Goal: Task Accomplishment & Management: Manage account settings

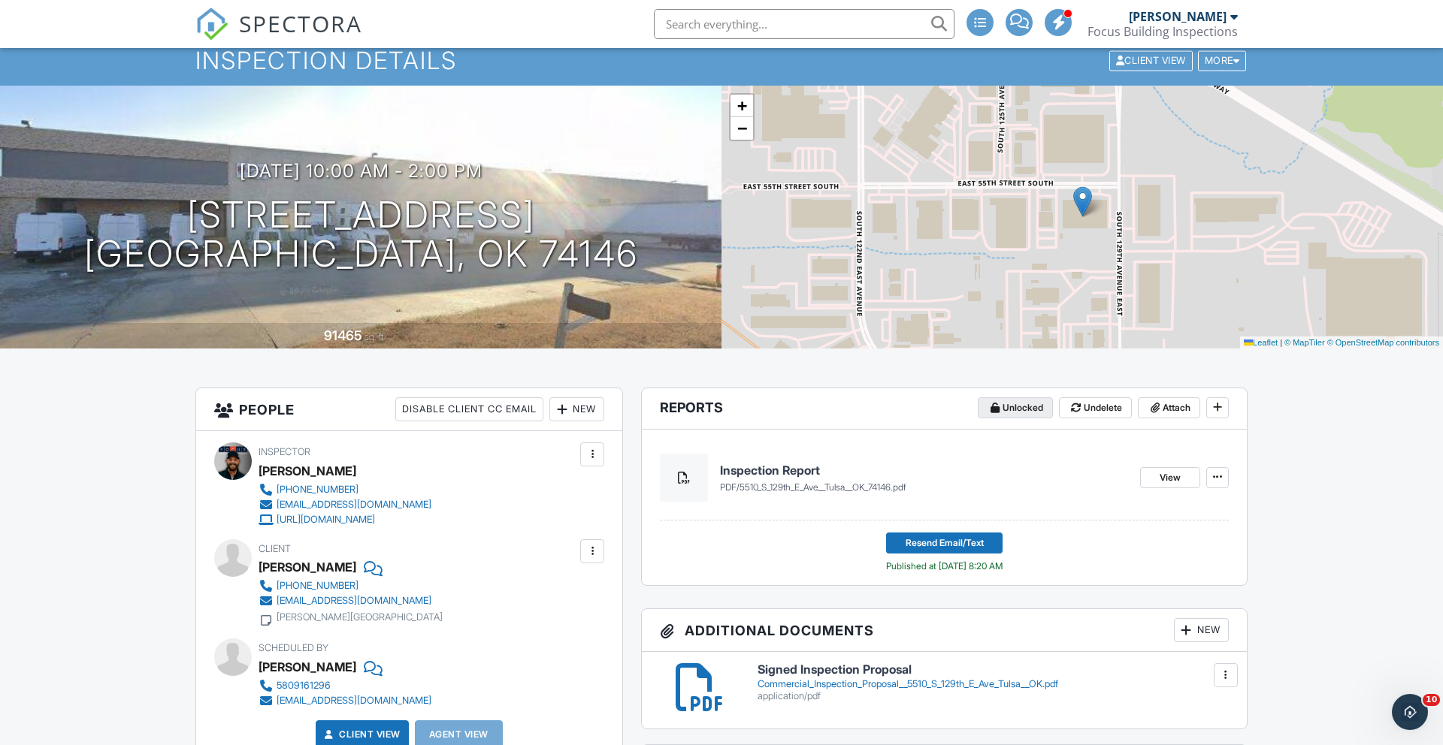
scroll to position [55, 0]
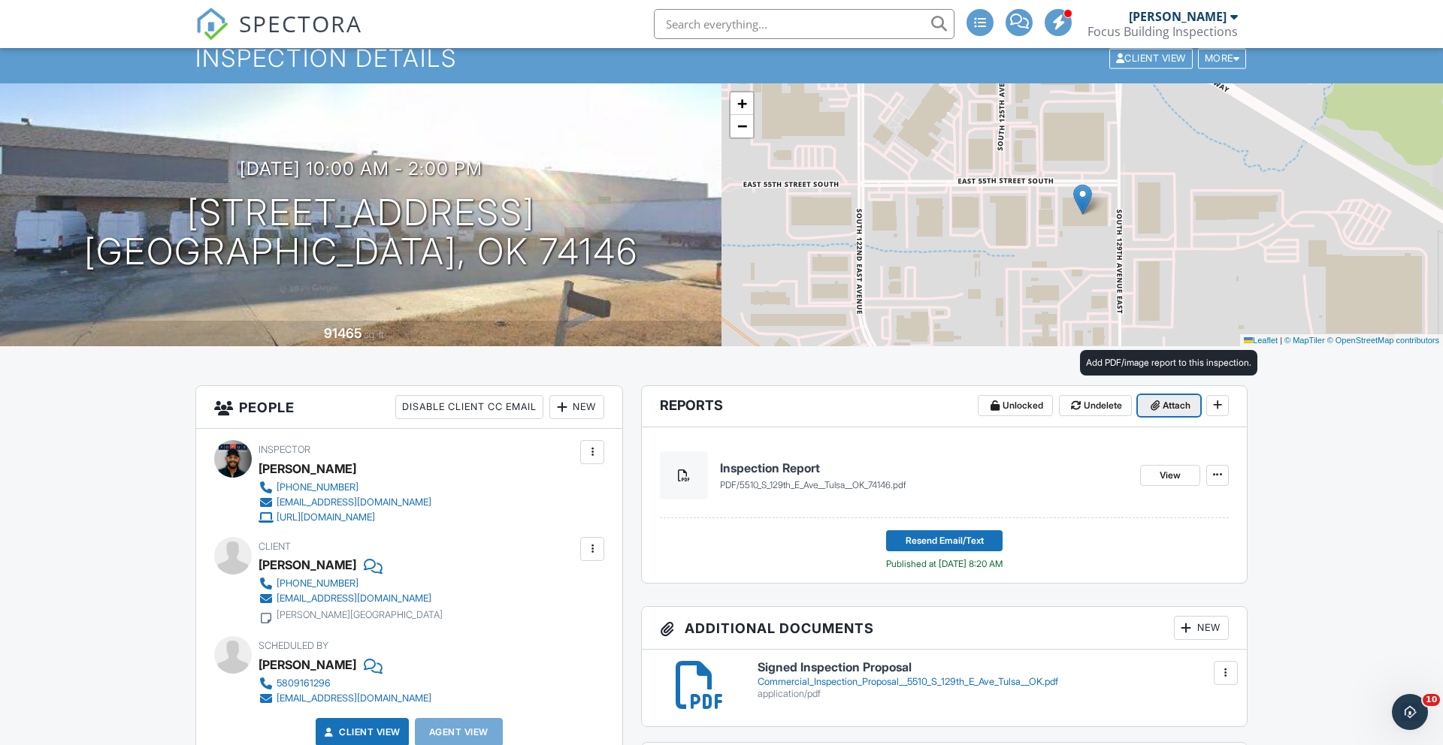
click at [1163, 401] on span "Attach" at bounding box center [1177, 405] width 28 height 15
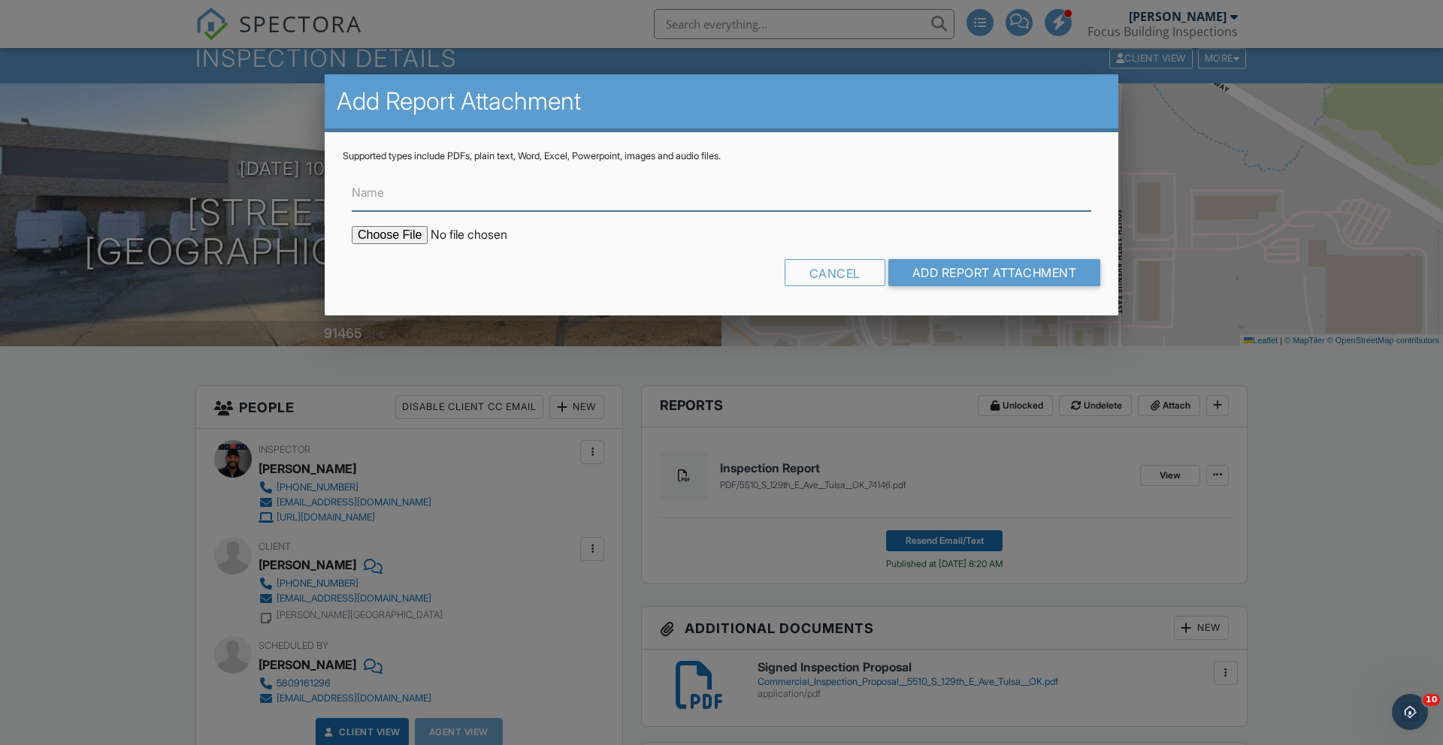
click at [395, 210] on input "Name" at bounding box center [721, 192] width 739 height 37
type input "Opinion of Costs Table"
click at [401, 235] on input "file" at bounding box center [480, 235] width 256 height 18
type input "C:\fakepath\Opinion of Cost Template - [STREET_ADDRESS] .pdf"
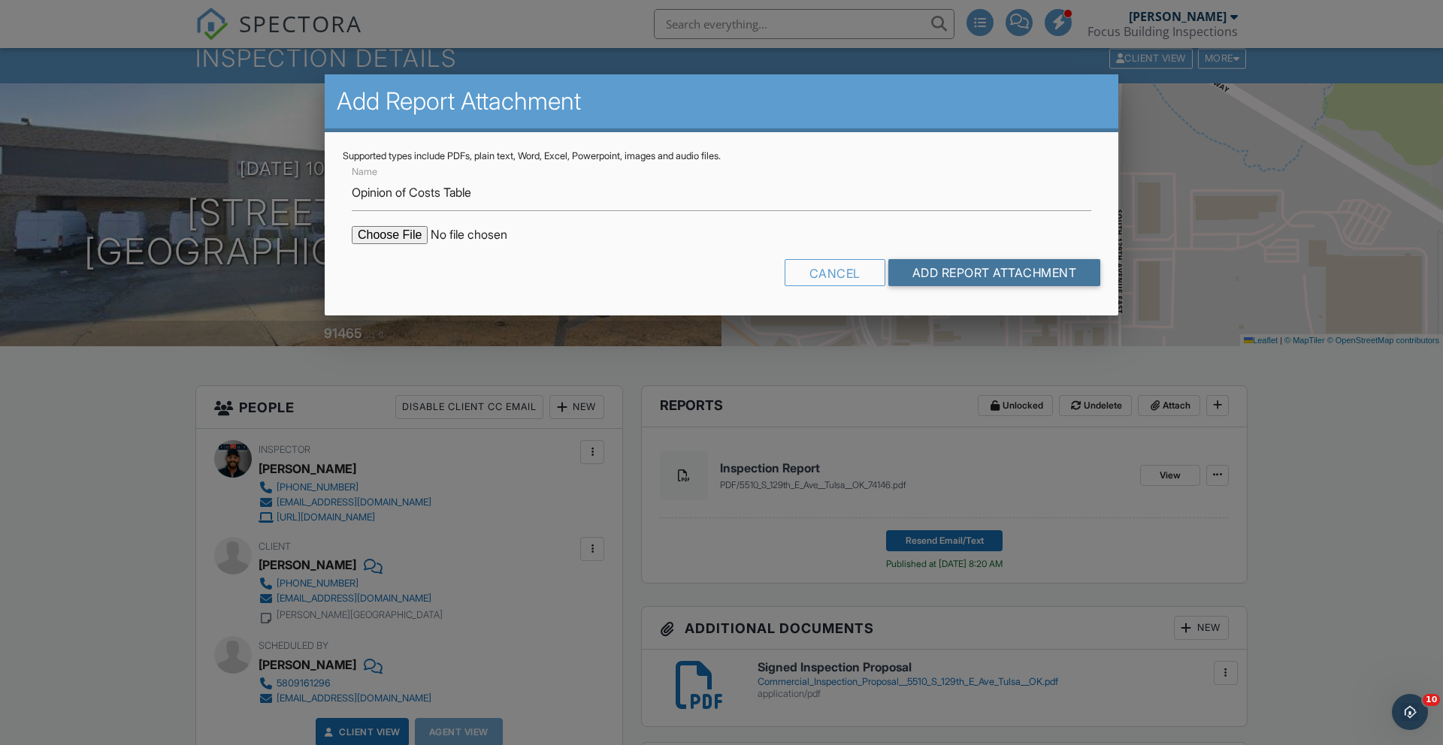
click at [997, 276] on input "Add Report Attachment" at bounding box center [994, 272] width 213 height 27
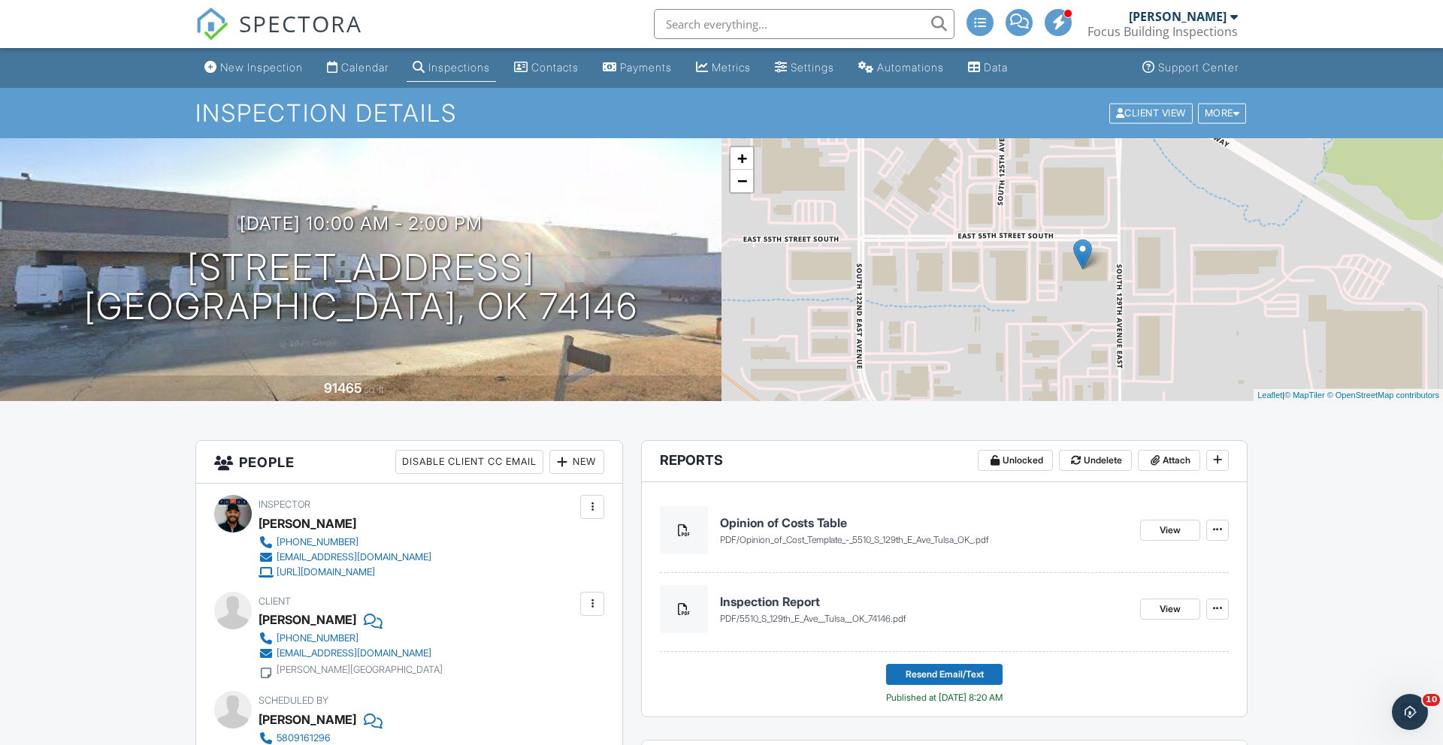
scroll to position [163, 0]
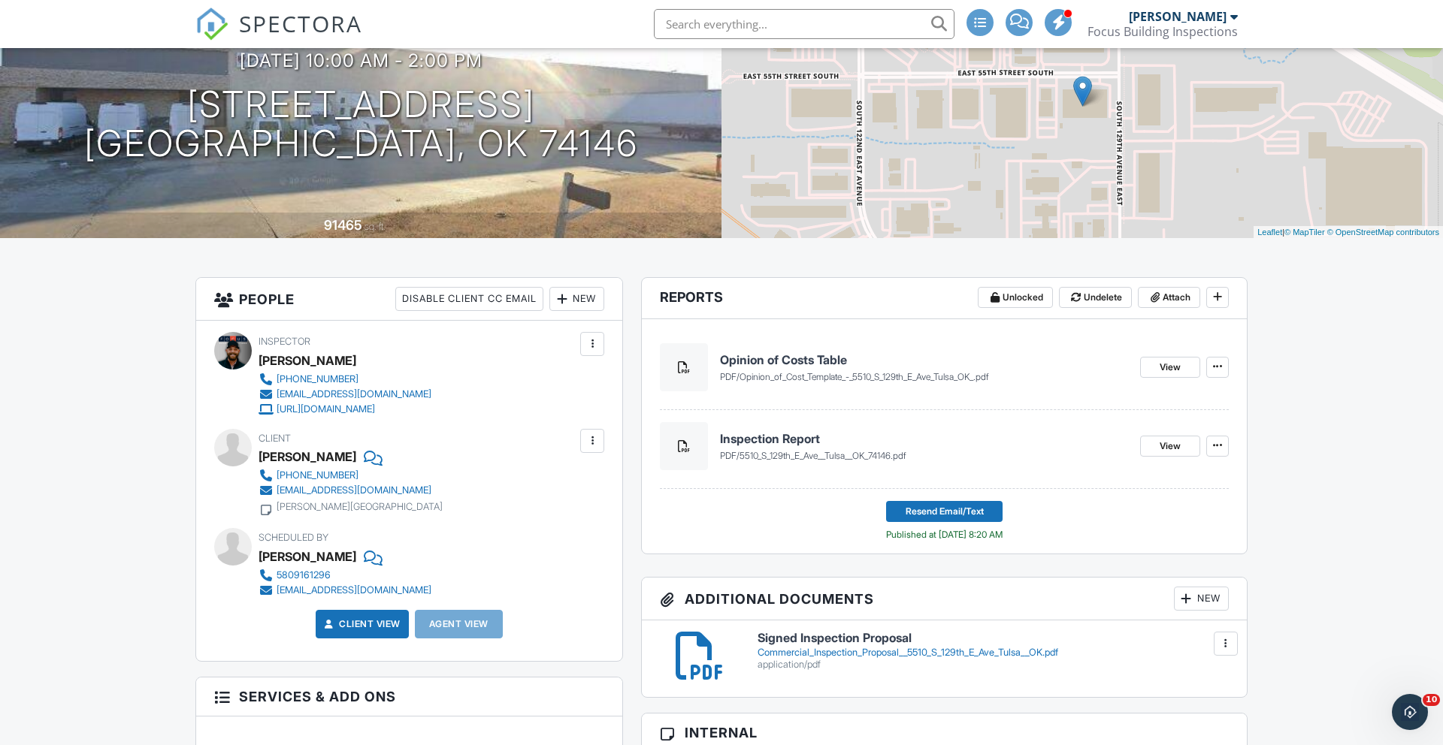
click at [957, 494] on footer "Resend Email/Text Published at 09/26/2025 8:20 AM" at bounding box center [944, 515] width 569 height 53
click at [945, 512] on span "Resend Email/Text" at bounding box center [945, 511] width 78 height 15
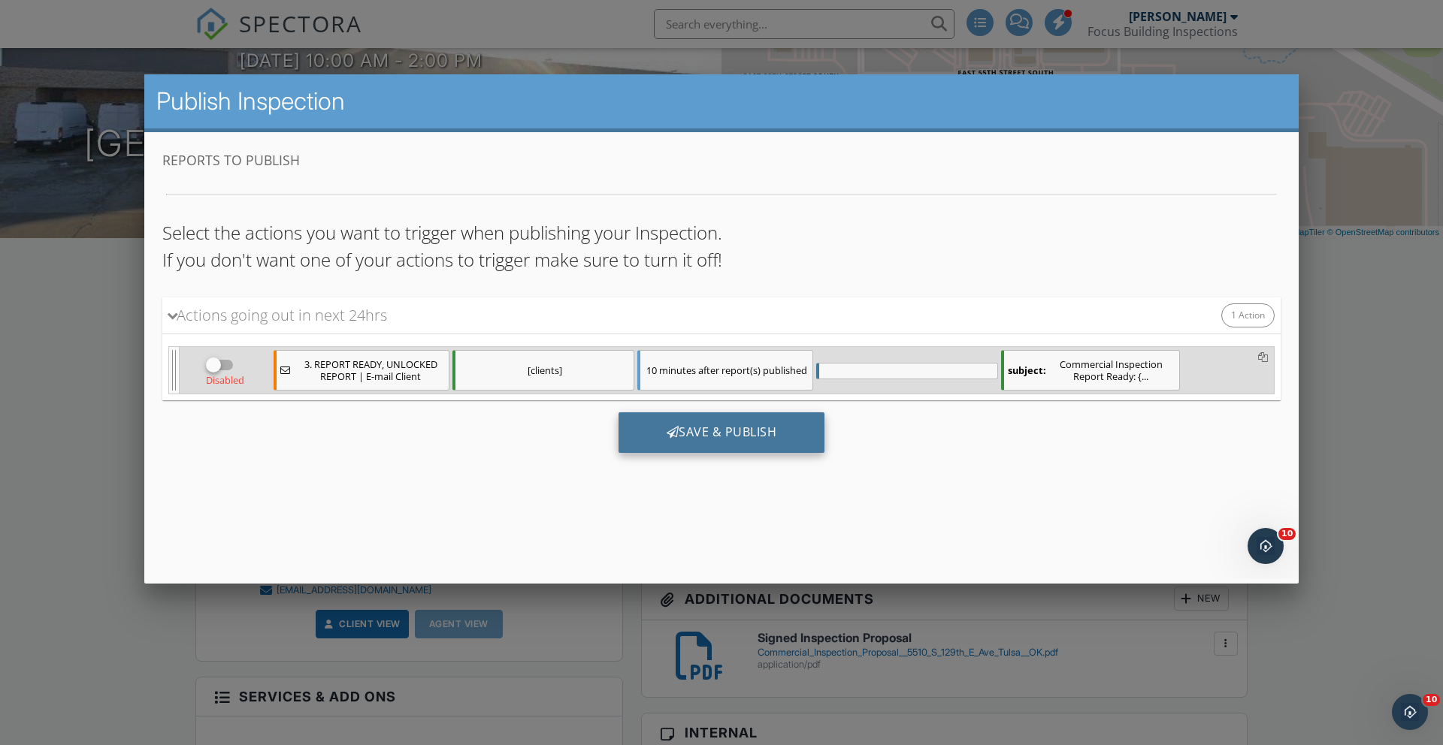
scroll to position [0, 0]
click at [210, 363] on div at bounding box center [214, 365] width 26 height 26
click at [225, 368] on div at bounding box center [227, 365] width 26 height 26
checkbox input "false"
click at [745, 433] on div "Save & Publish" at bounding box center [721, 433] width 207 height 41
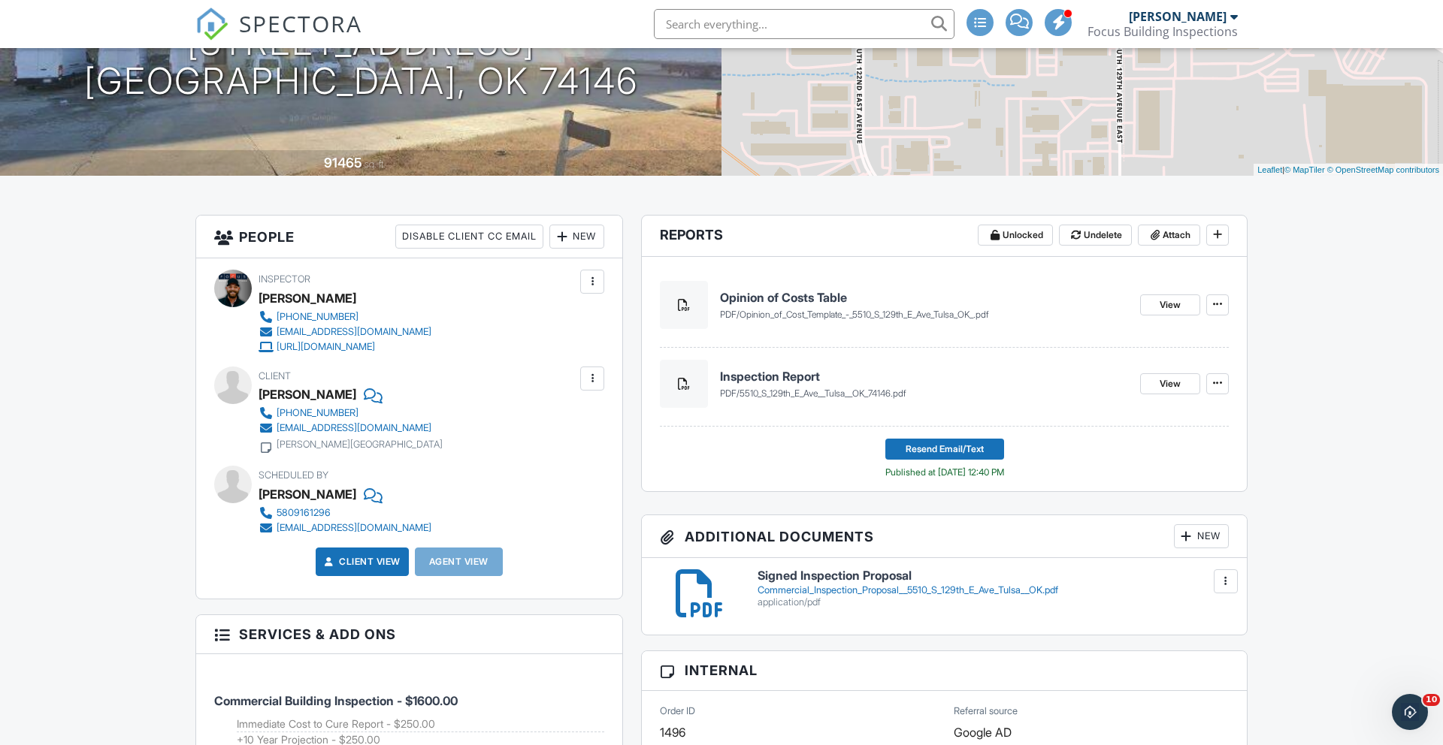
scroll to position [226, 0]
